Goal: Find specific page/section: Find specific page/section

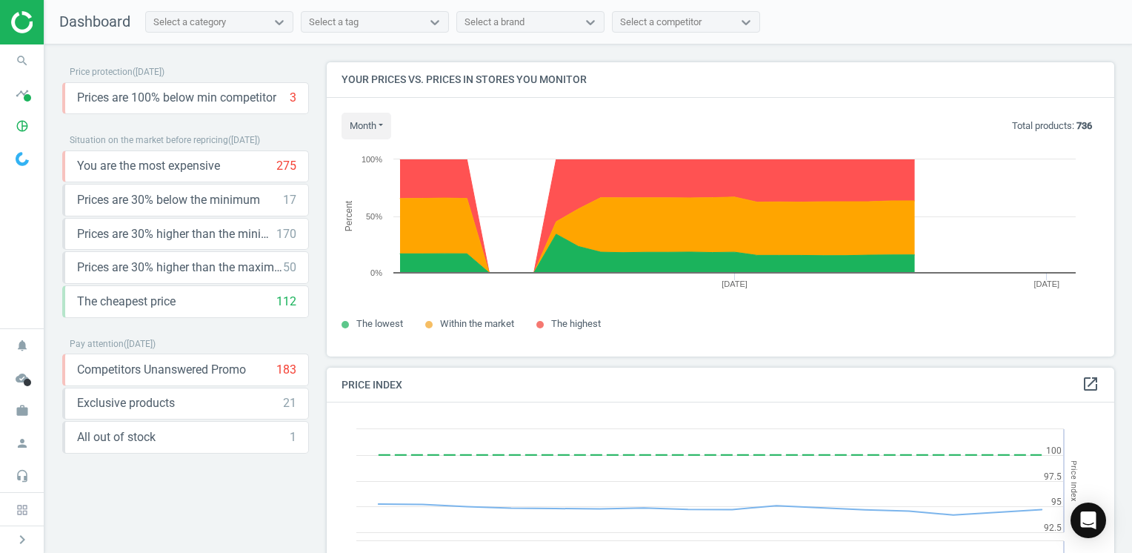
scroll to position [364, 798]
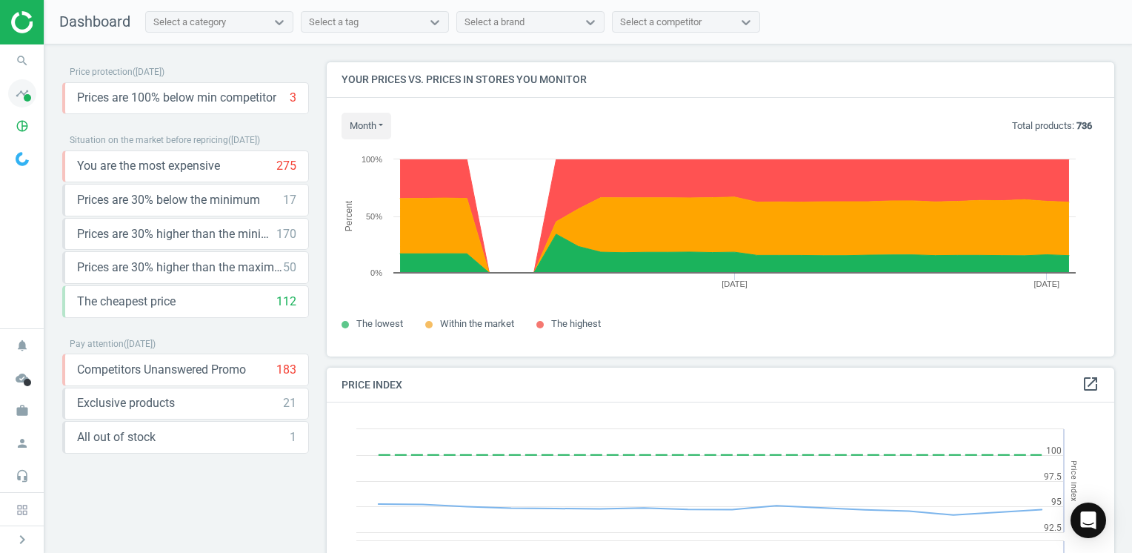
click at [21, 94] on icon "timeline" at bounding box center [22, 93] width 28 height 28
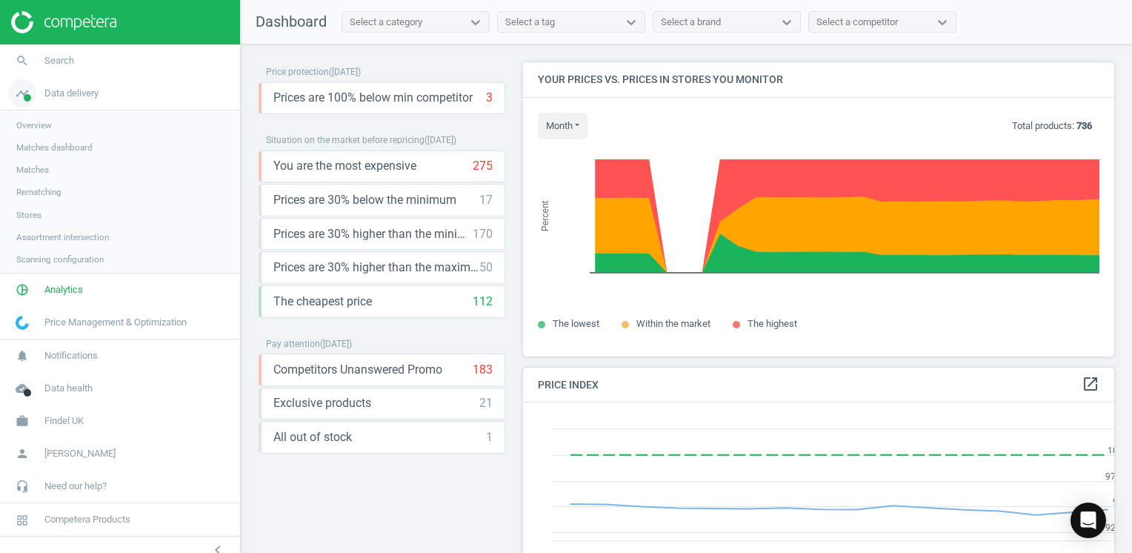
scroll to position [364, 603]
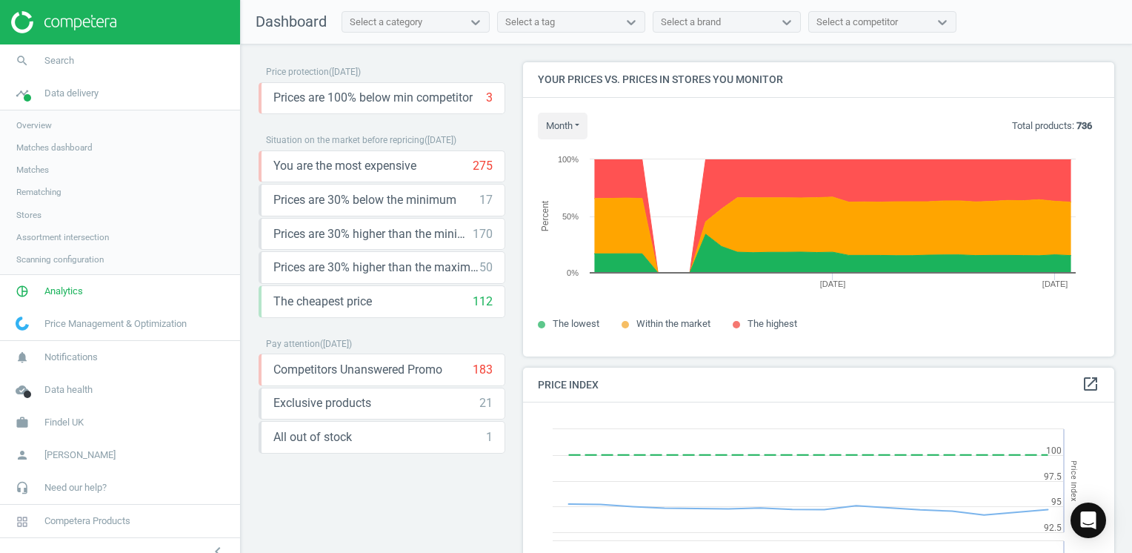
click at [37, 123] on span "Overview" at bounding box center [34, 125] width 36 height 12
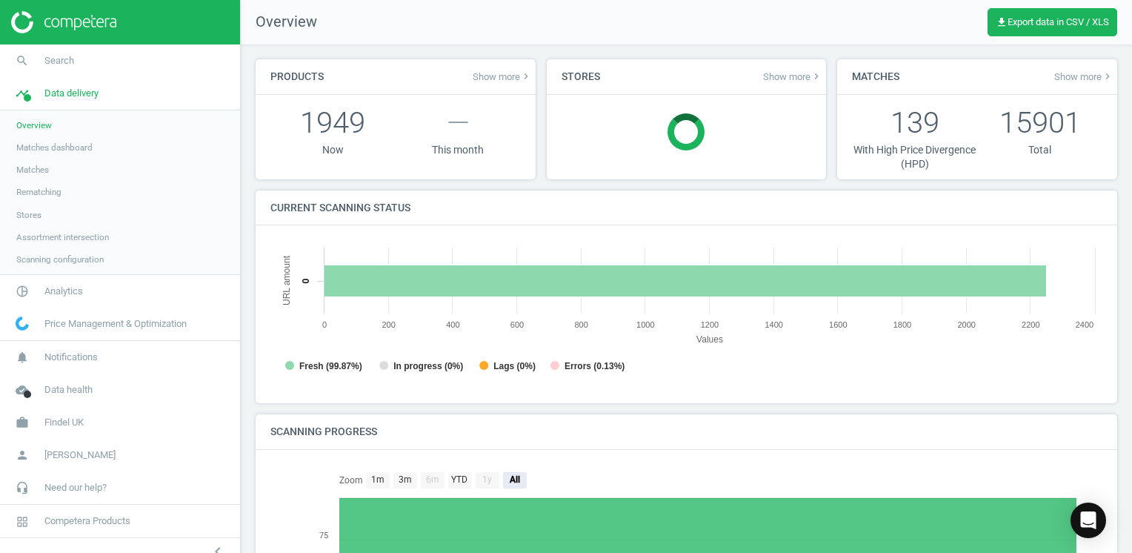
scroll to position [7, 7]
click at [45, 173] on span "Matches" at bounding box center [32, 170] width 33 height 12
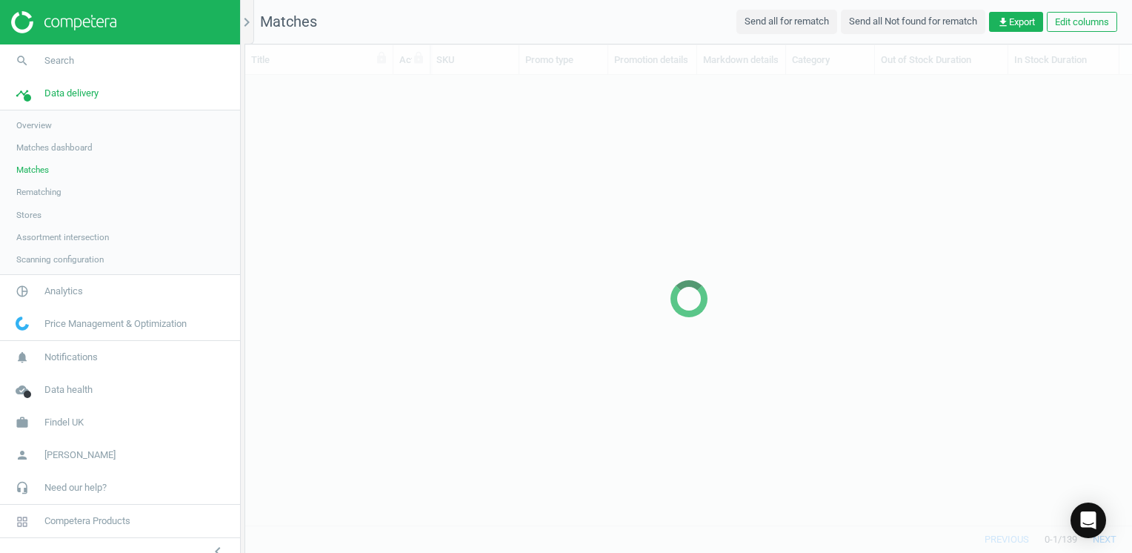
scroll to position [428, 875]
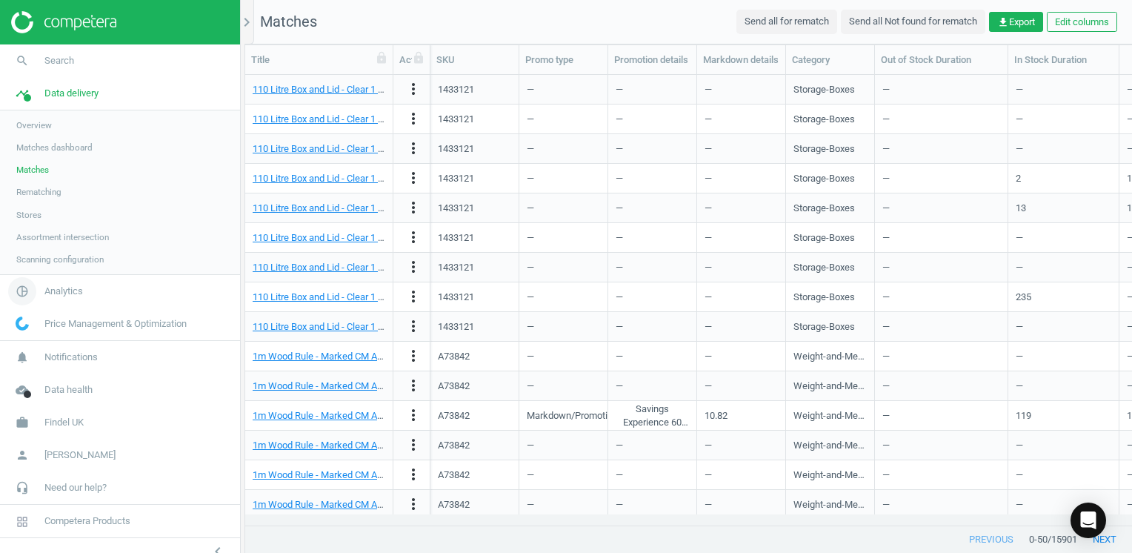
click at [73, 296] on span "Analytics" at bounding box center [63, 290] width 39 height 13
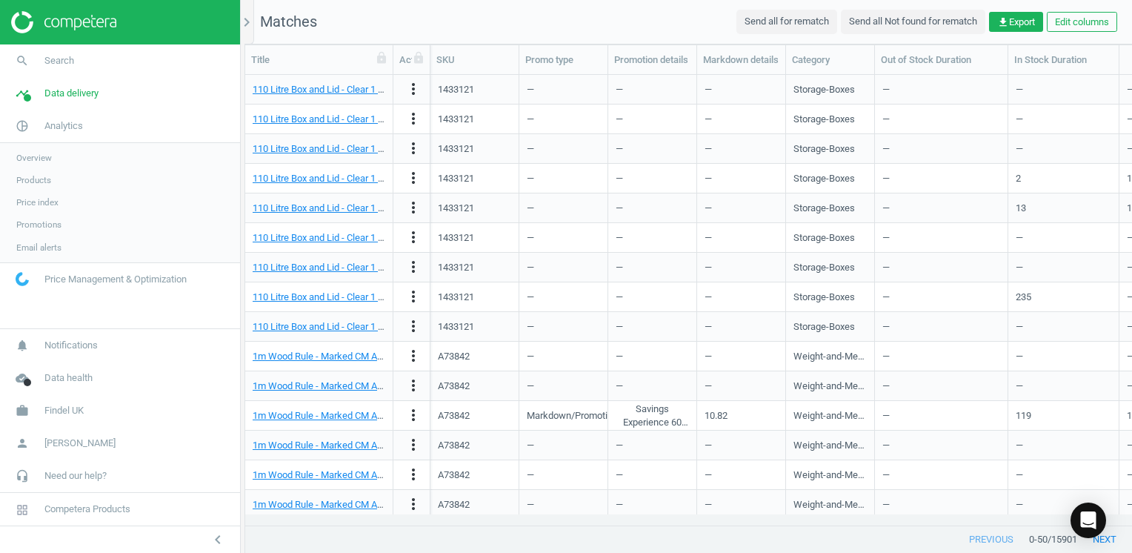
click at [46, 182] on span "Products" at bounding box center [33, 180] width 35 height 12
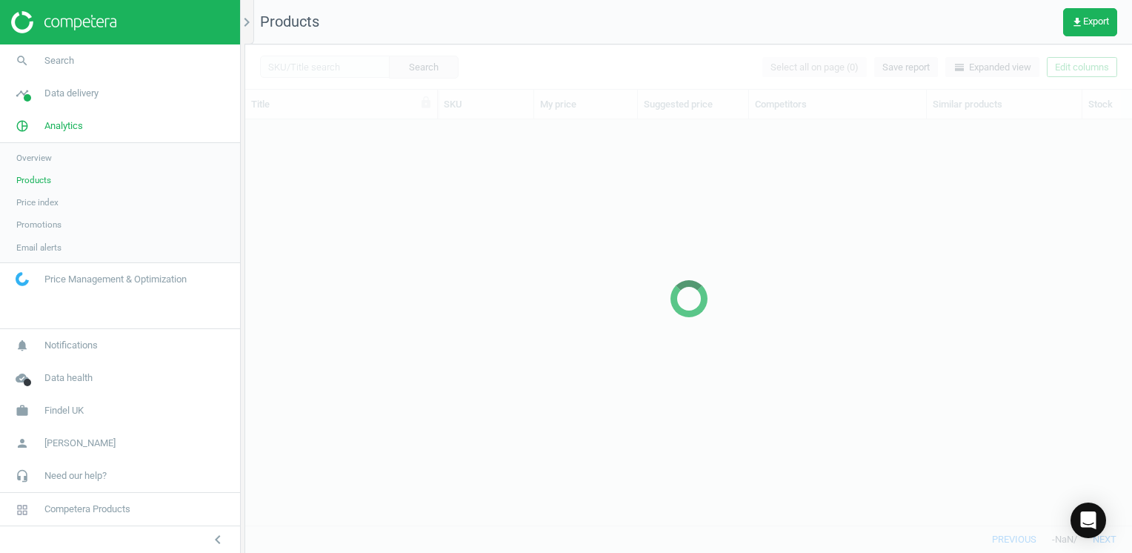
scroll to position [384, 875]
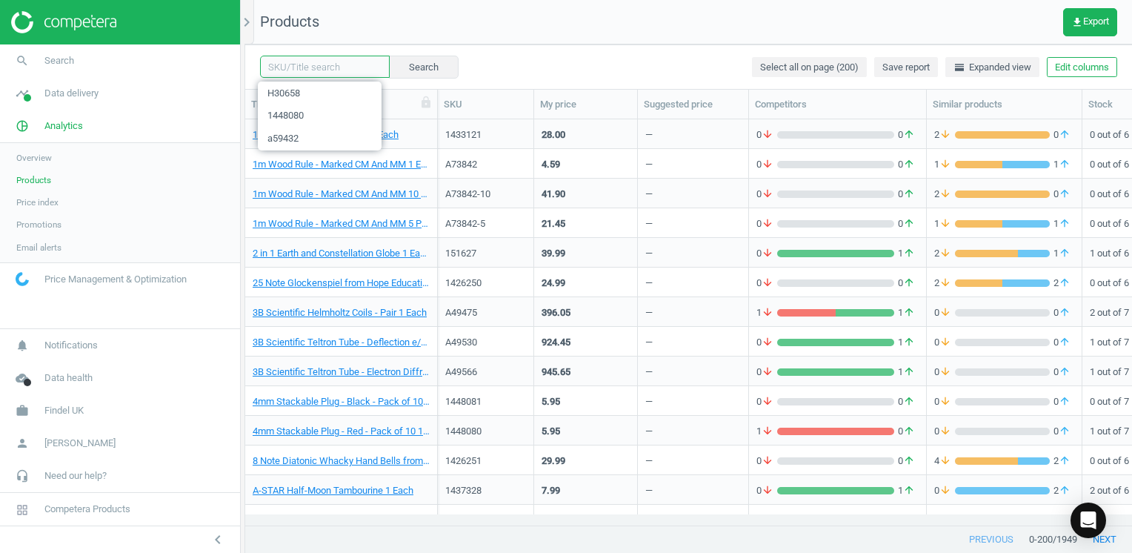
click at [308, 70] on input "text" at bounding box center [325, 67] width 130 height 22
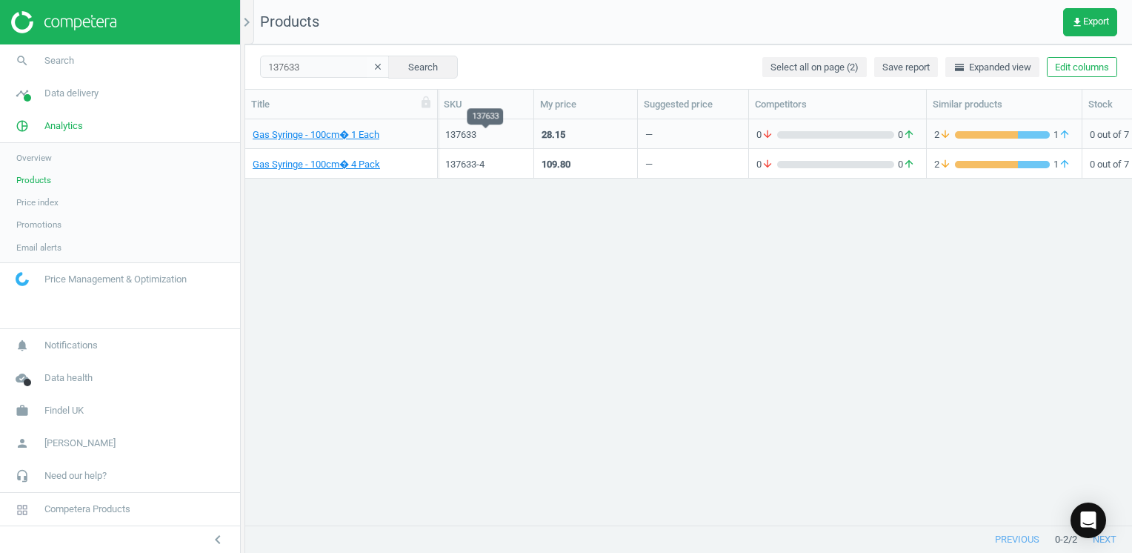
click at [467, 136] on div "137633" at bounding box center [485, 134] width 81 height 13
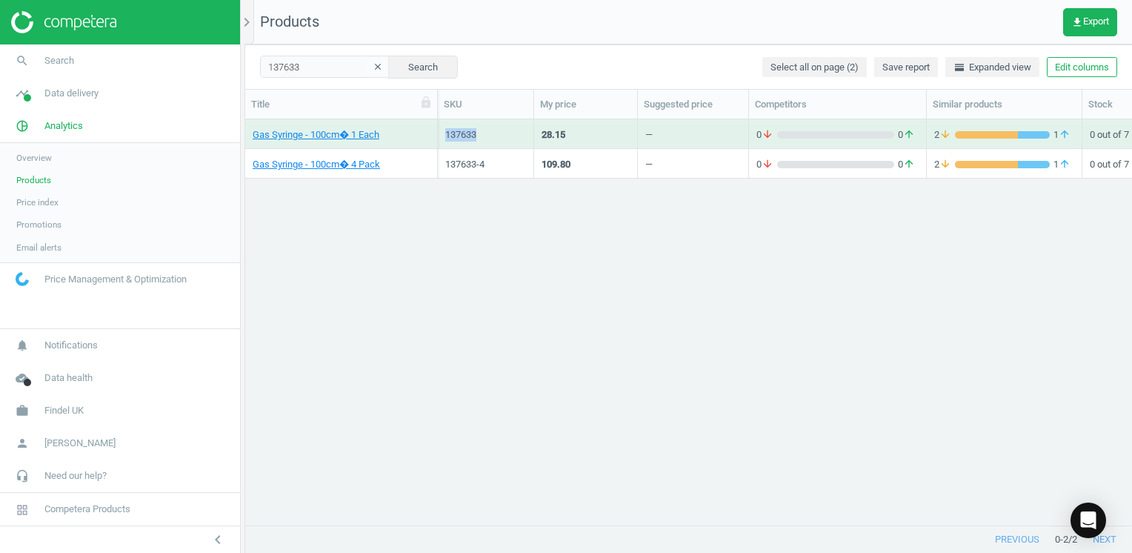
click at [467, 136] on div "137633" at bounding box center [485, 134] width 81 height 13
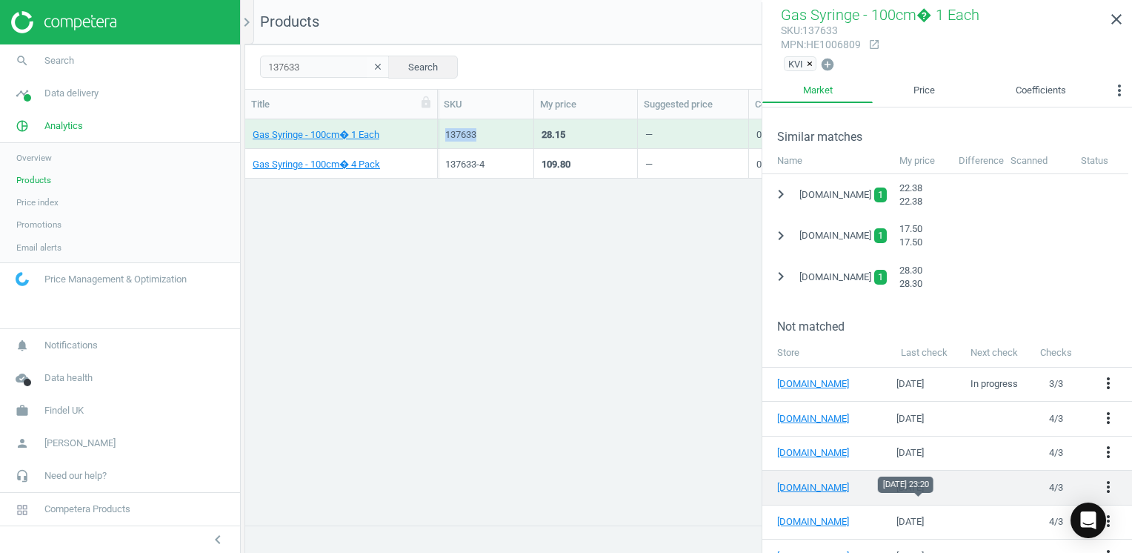
scroll to position [290, 0]
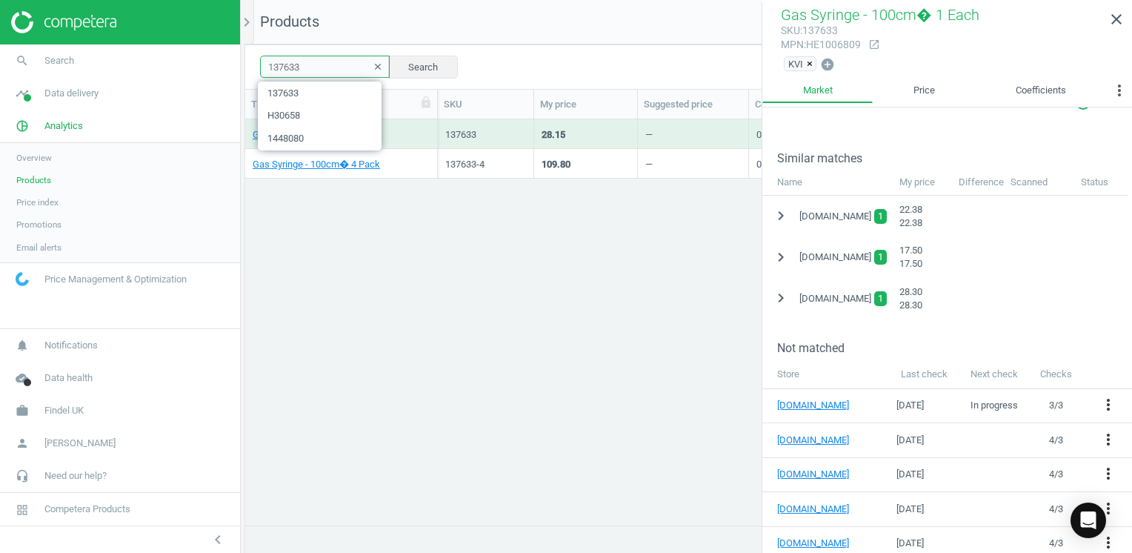
drag, startPoint x: 307, startPoint y: 61, endPoint x: 264, endPoint y: 61, distance: 43.0
click at [264, 61] on input "137633" at bounding box center [325, 67] width 130 height 22
paste input "438884"
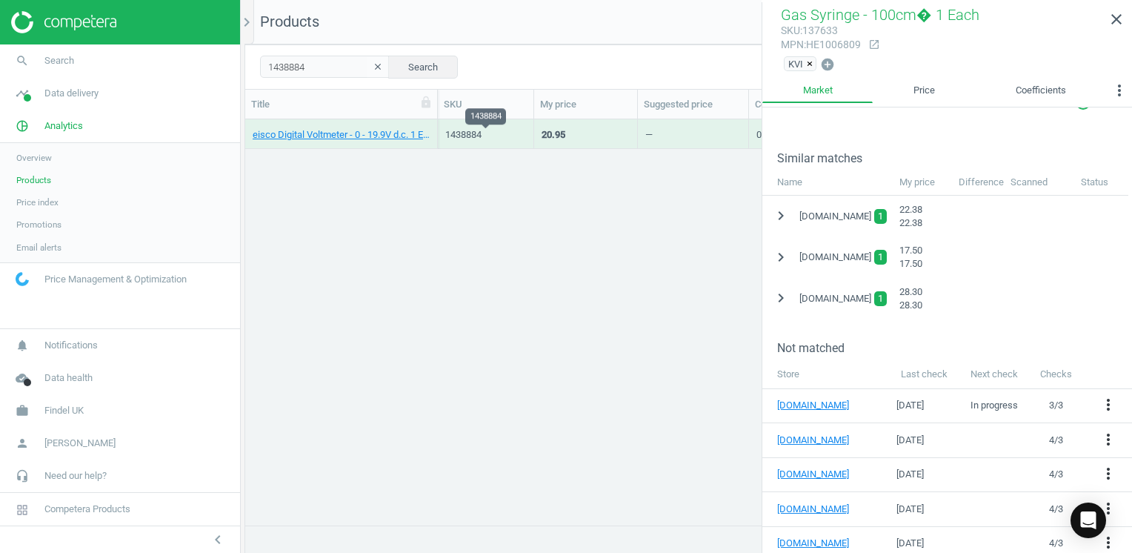
click at [462, 133] on div "1438884" at bounding box center [485, 134] width 81 height 13
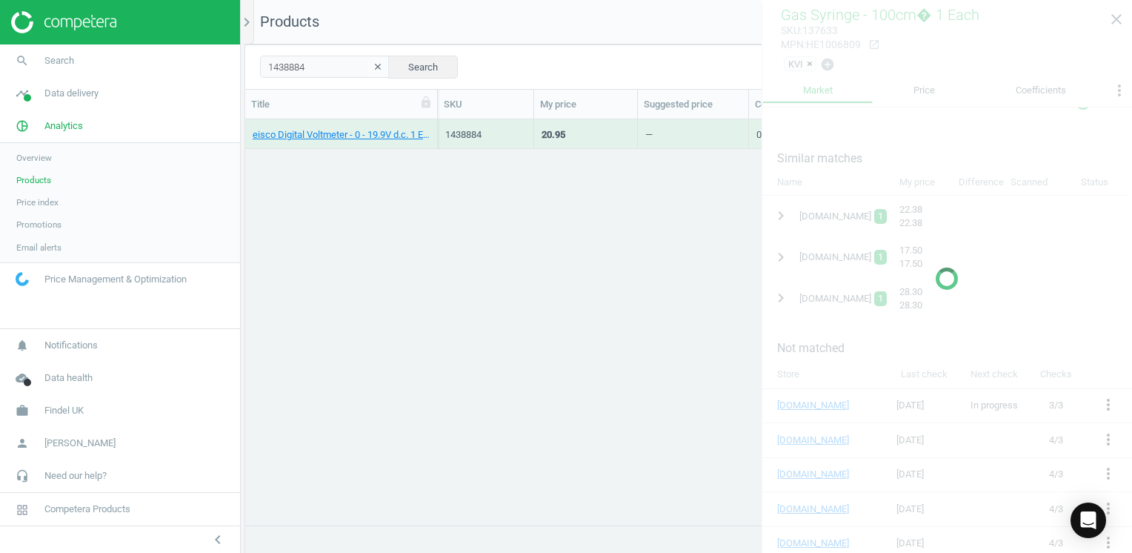
scroll to position [178, 0]
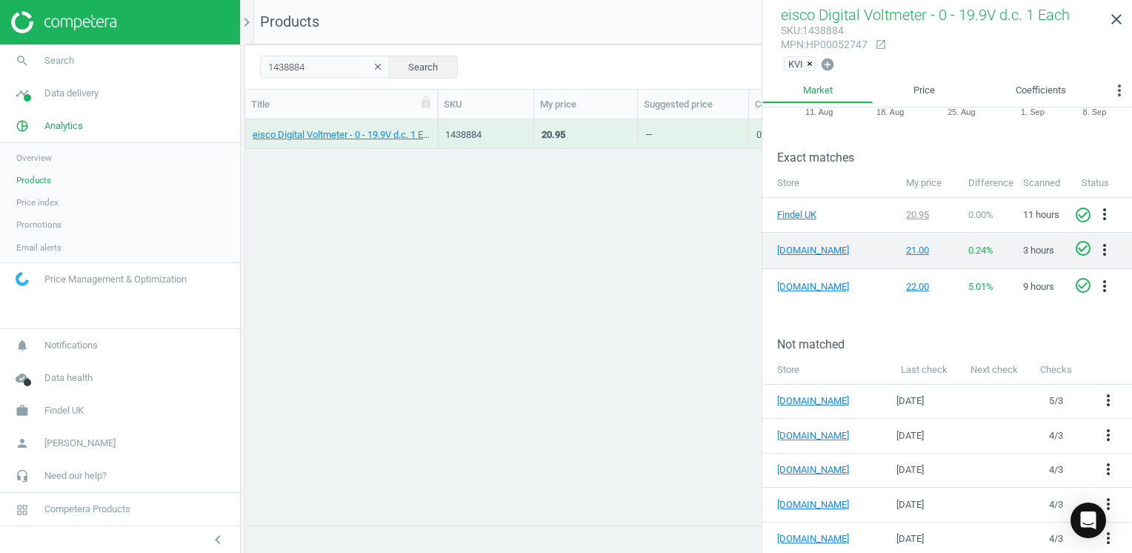
click at [1075, 250] on icon "check_circle_outline" at bounding box center [1083, 248] width 18 height 18
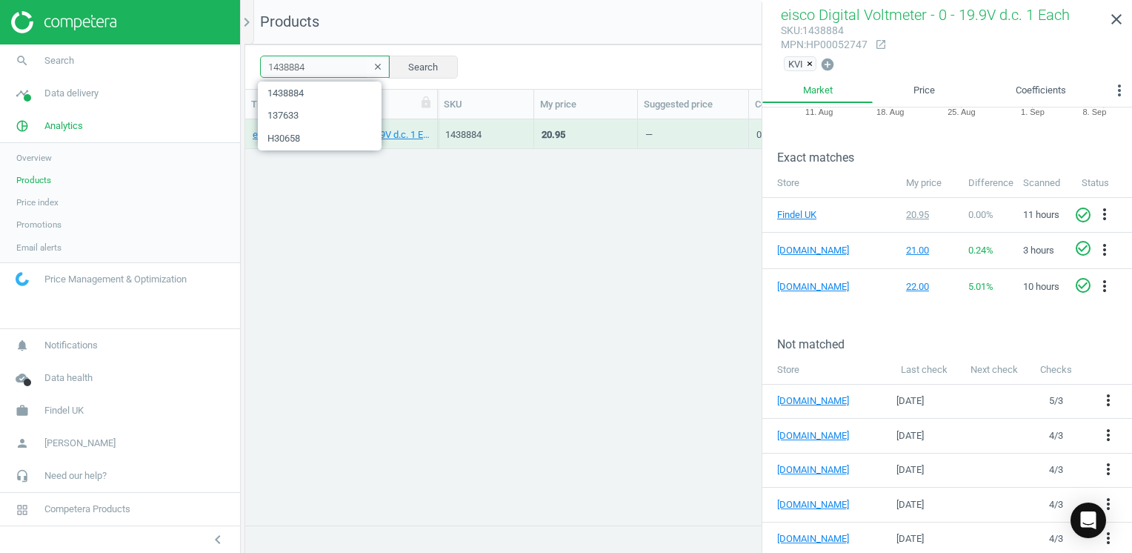
click at [316, 65] on input "1438884" at bounding box center [325, 67] width 130 height 22
click at [296, 116] on span "137633" at bounding box center [320, 115] width 124 height 23
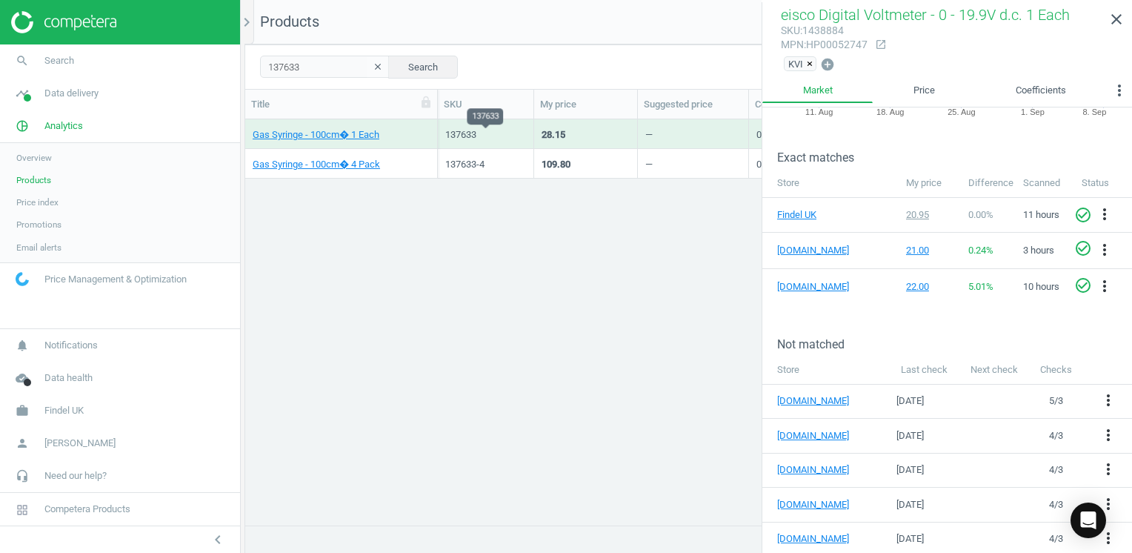
click at [464, 136] on div "137633" at bounding box center [485, 134] width 81 height 13
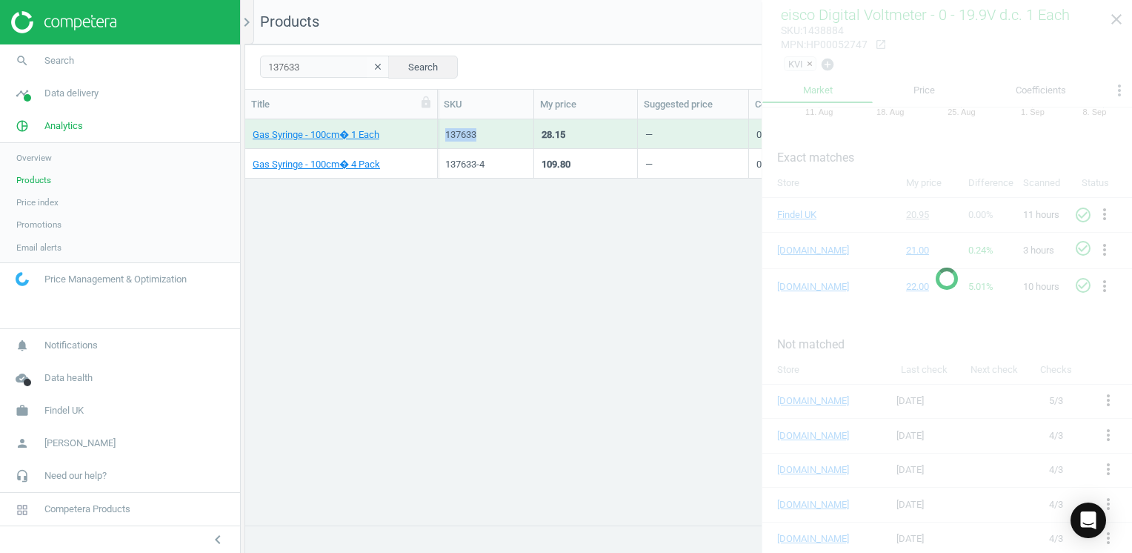
click at [464, 136] on div "137633" at bounding box center [485, 134] width 81 height 13
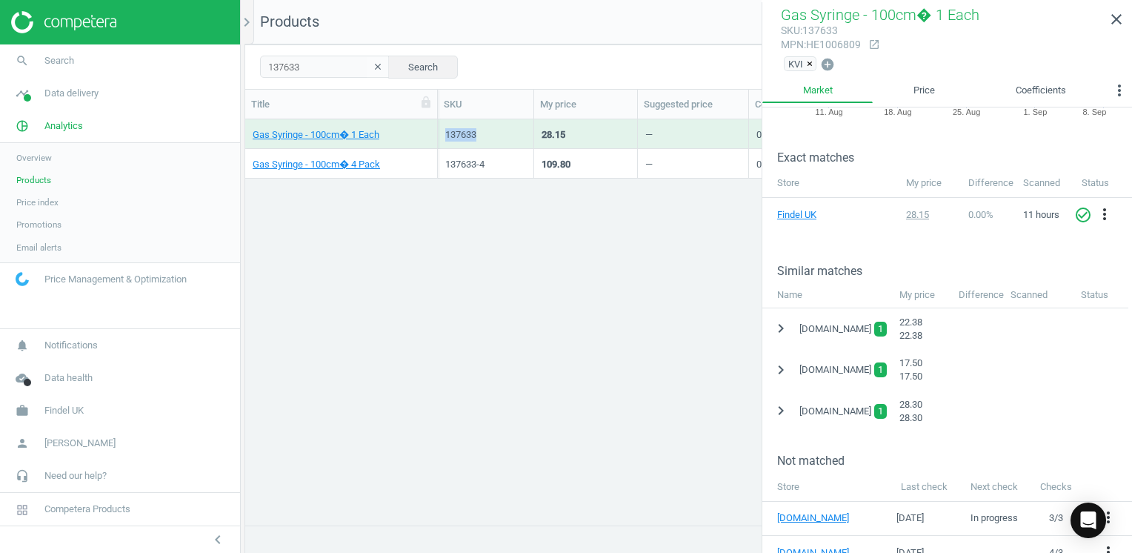
scroll to position [290, 0]
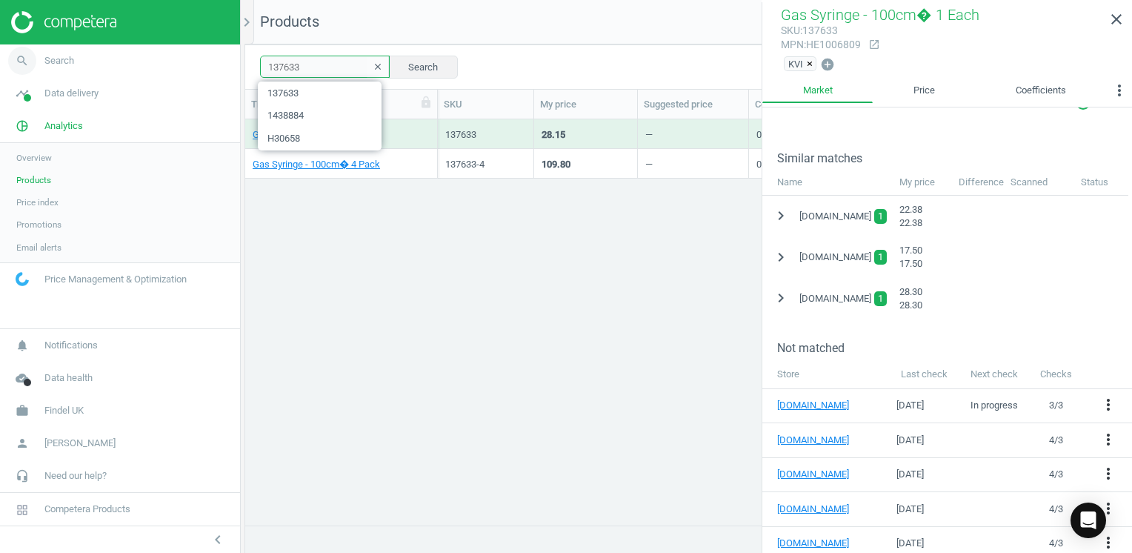
drag, startPoint x: 321, startPoint y: 70, endPoint x: 238, endPoint y: 67, distance: 83.0
click at [238, 67] on section "search Search timeline Data delivery Overview Matches dashboard Matches Rematch…" at bounding box center [566, 276] width 1132 height 553
paste input "52471"
type input "152471"
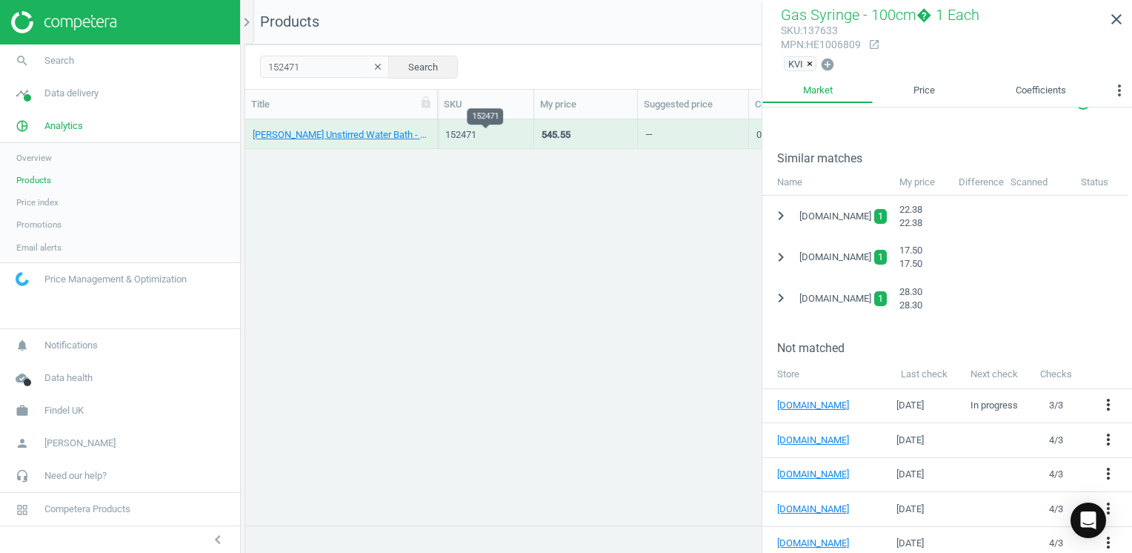
click at [470, 139] on div "152471" at bounding box center [485, 134] width 81 height 13
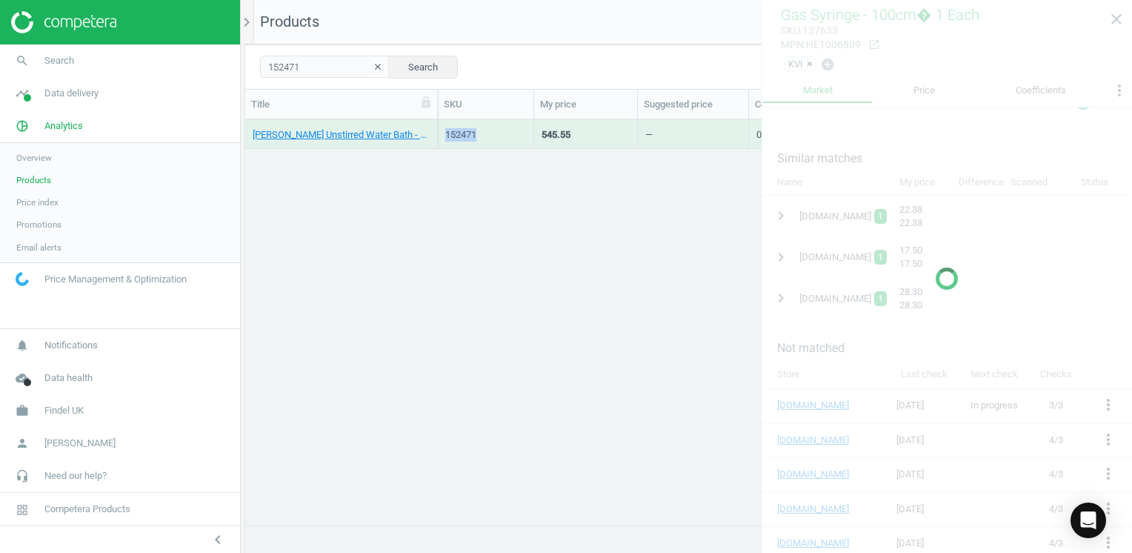
click at [470, 139] on div "152471" at bounding box center [485, 134] width 81 height 13
